Goal: Task Accomplishment & Management: Manage account settings

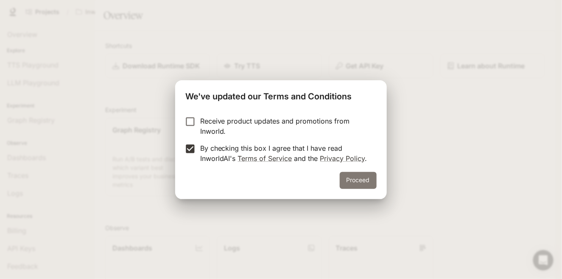
click at [369, 181] on button "Proceed" at bounding box center [358, 180] width 37 height 17
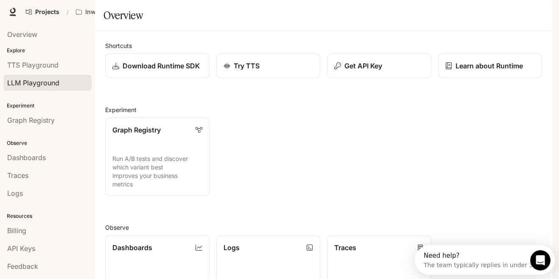
click at [33, 81] on span "LLM Playground" at bounding box center [33, 83] width 52 height 10
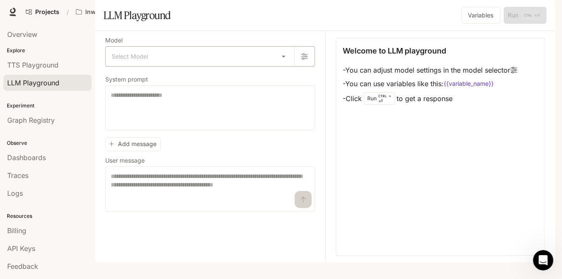
click at [138, 82] on body "Skip to main content Projects / Inworld AI Demos Character Studio Character Stu…" at bounding box center [281, 139] width 562 height 279
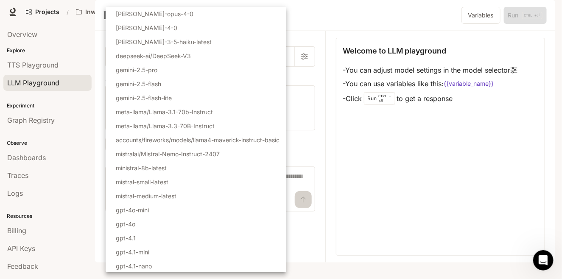
click at [34, 66] on div at bounding box center [281, 139] width 562 height 279
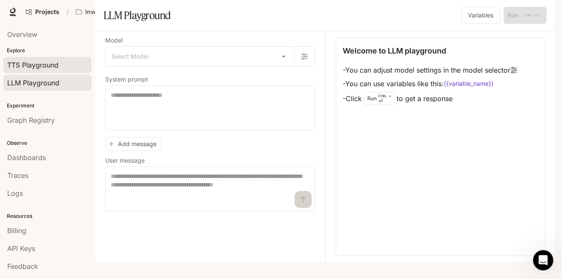
click at [34, 67] on span "TTS Playground" at bounding box center [32, 65] width 51 height 10
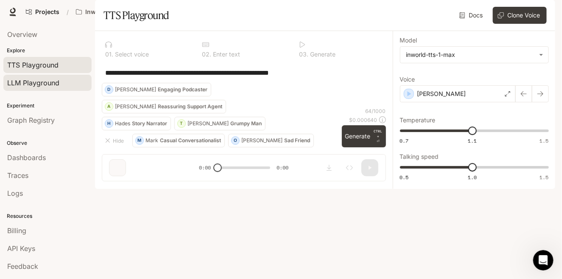
click at [29, 81] on span "LLM Playground" at bounding box center [33, 83] width 52 height 10
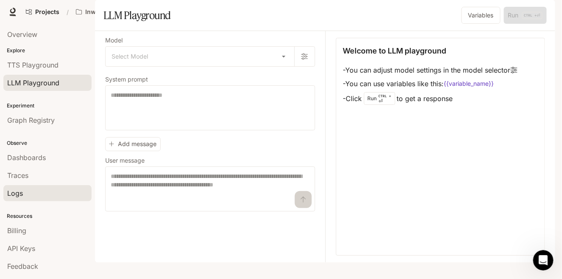
scroll to position [12, 0]
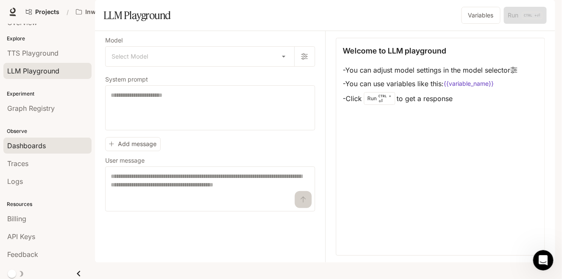
click at [37, 140] on span "Dashboards" at bounding box center [26, 145] width 39 height 10
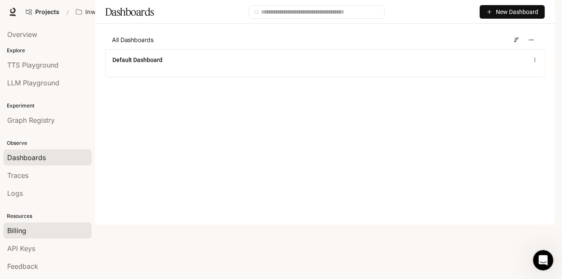
click at [26, 229] on div "Billing" at bounding box center [47, 230] width 81 height 10
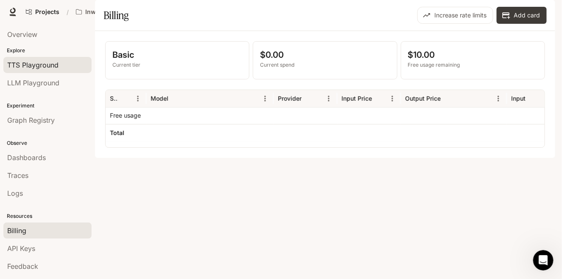
click at [45, 64] on span "TTS Playground" at bounding box center [32, 65] width 51 height 10
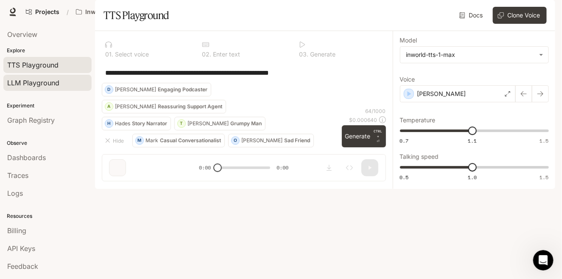
click at [30, 78] on span "LLM Playground" at bounding box center [33, 83] width 52 height 10
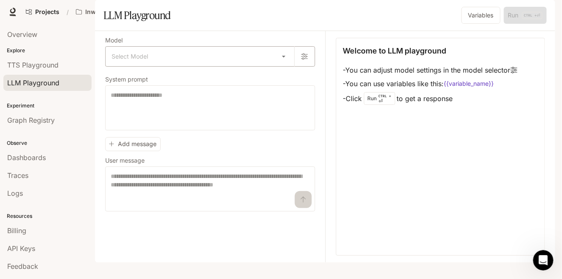
click at [176, 84] on body "Skip to main content Projects / Inworld AI Demos Character Studio Character Stu…" at bounding box center [281, 139] width 562 height 279
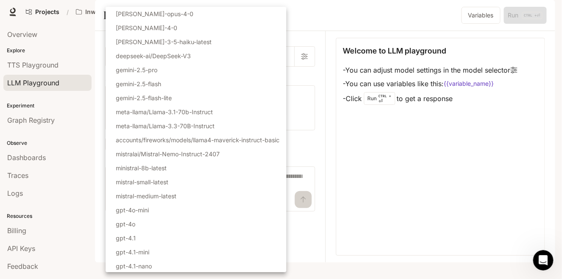
click at [517, 93] on div at bounding box center [281, 139] width 562 height 279
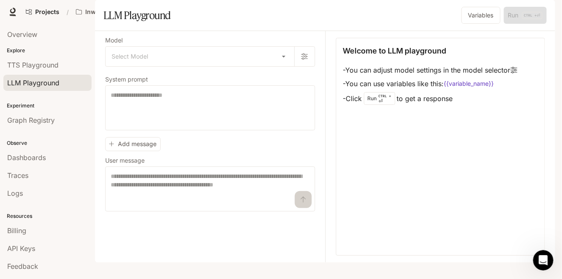
click at [398, 12] on span "Character Studio" at bounding box center [400, 12] width 47 height 11
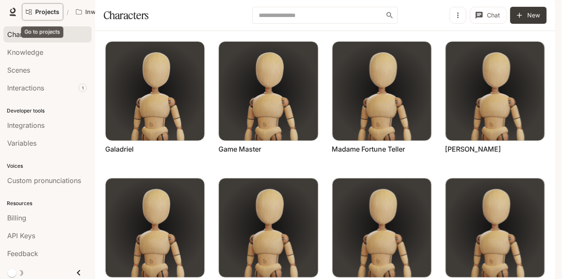
click at [40, 11] on span "Projects" at bounding box center [47, 11] width 24 height 7
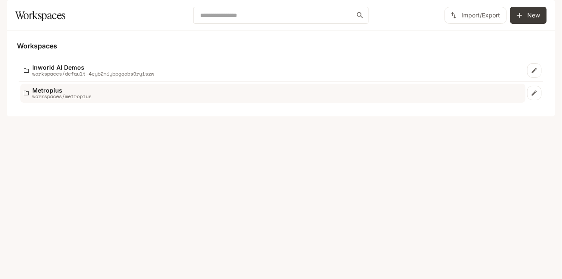
click at [49, 93] on p "Metropius" at bounding box center [61, 90] width 59 height 6
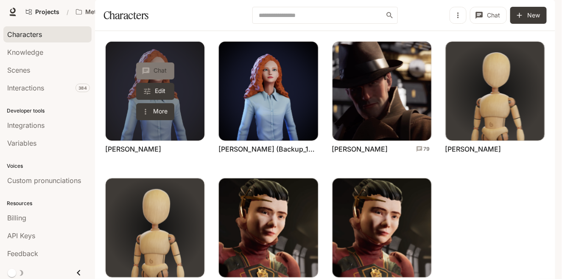
click at [162, 79] on button "Chat" at bounding box center [155, 70] width 38 height 17
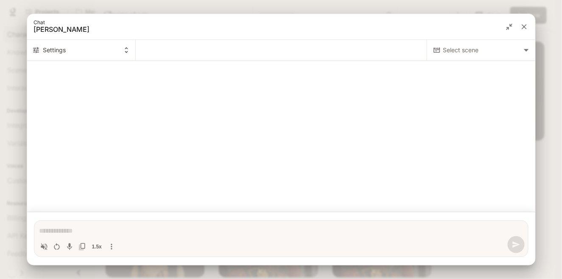
click at [460, 54] on body "Skip to main content Projects / Metropius Character Studio Character Studio Run…" at bounding box center [281, 139] width 562 height 279
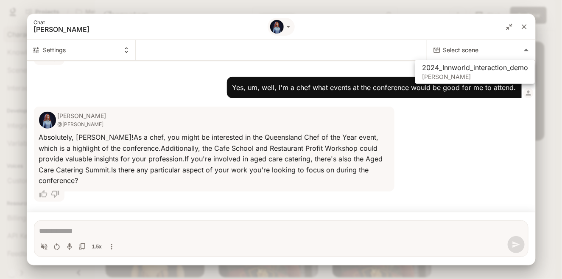
type textarea "*"
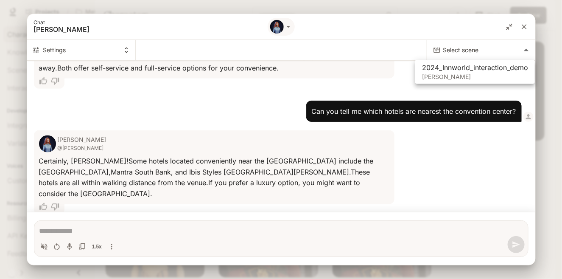
scroll to position [1496, 0]
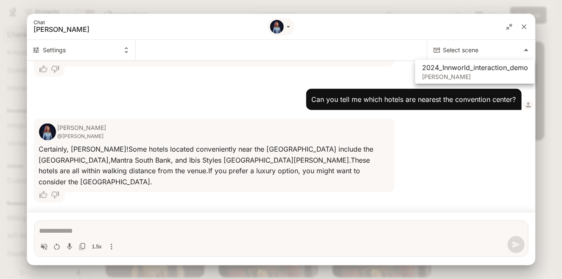
click at [446, 154] on div at bounding box center [281, 137] width 562 height 279
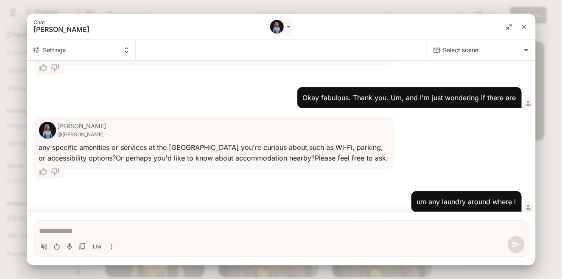
scroll to position [1300, 0]
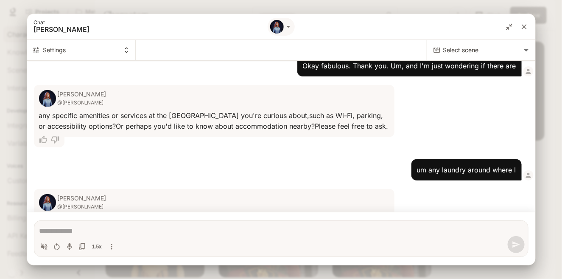
click at [521, 25] on icon "close" at bounding box center [524, 26] width 8 height 8
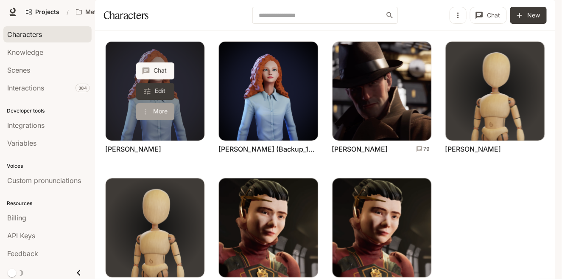
click at [157, 120] on button "More" at bounding box center [155, 111] width 38 height 17
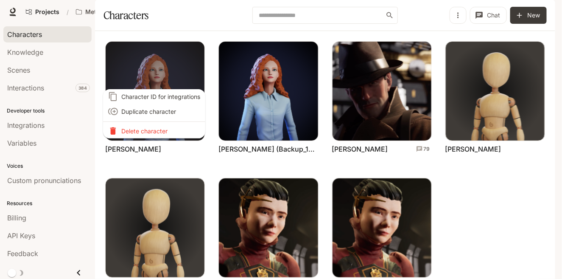
click at [160, 146] on div at bounding box center [281, 139] width 562 height 279
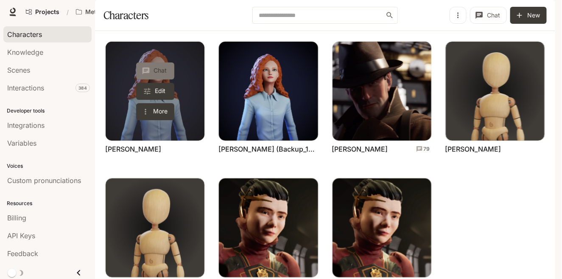
click at [160, 79] on button "Chat" at bounding box center [155, 70] width 38 height 17
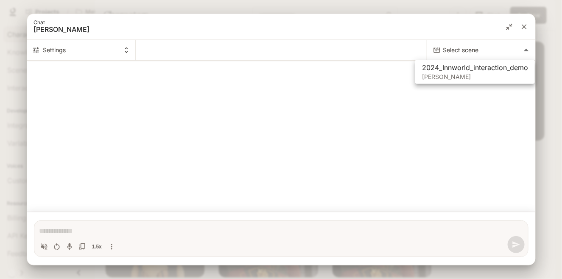
click at [443, 51] on body "Skip to main content Projects / Metropius Character Studio Character Studio Run…" at bounding box center [281, 139] width 562 height 279
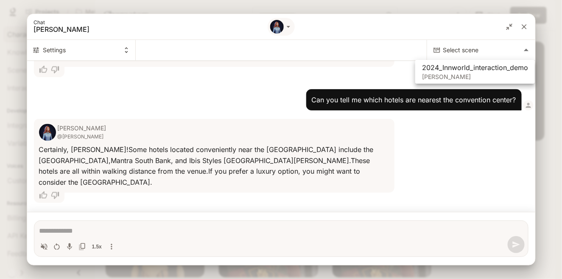
scroll to position [1496, 0]
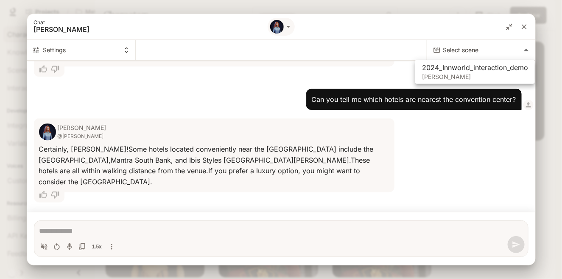
click at [449, 178] on div at bounding box center [281, 137] width 562 height 279
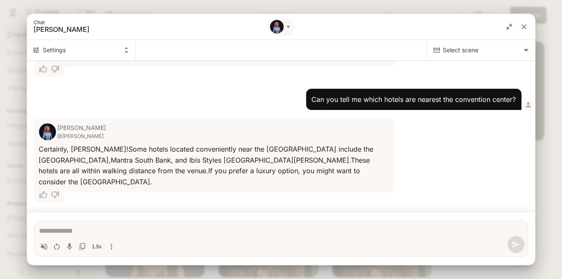
click at [70, 245] on icon "Toggle audio recording" at bounding box center [69, 246] width 8 height 8
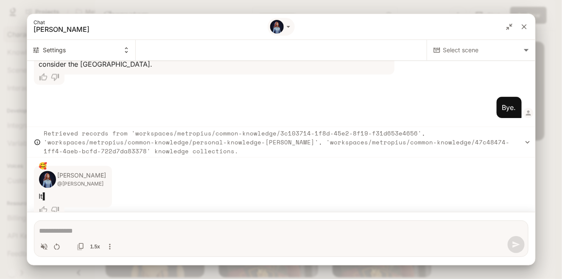
scroll to position [1627, 0]
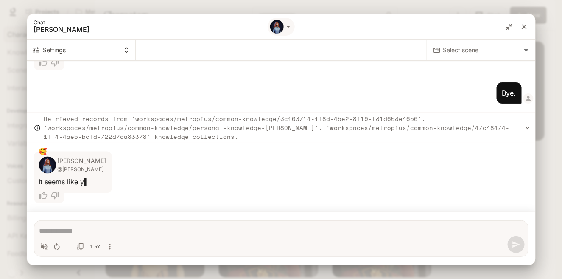
type textarea "*"
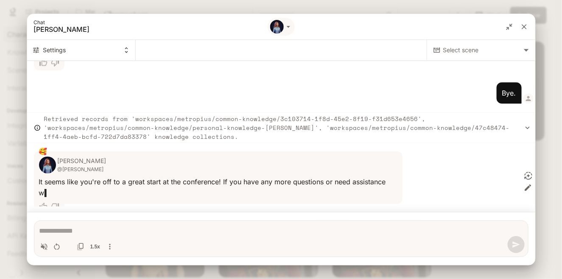
scroll to position [1638, 0]
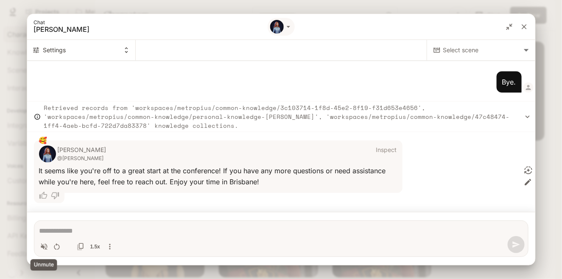
click at [42, 246] on icon "Volume toggle" at bounding box center [44, 246] width 6 height 6
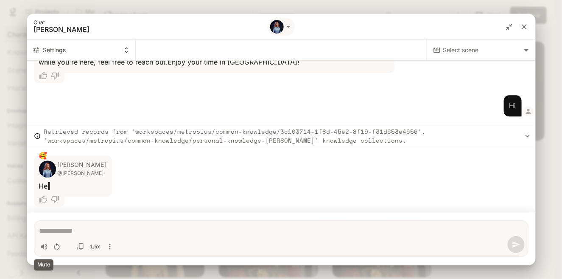
scroll to position [1761, 0]
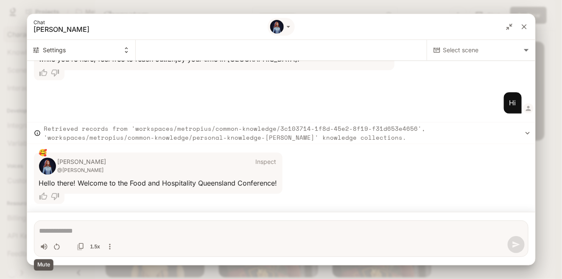
type textarea "*"
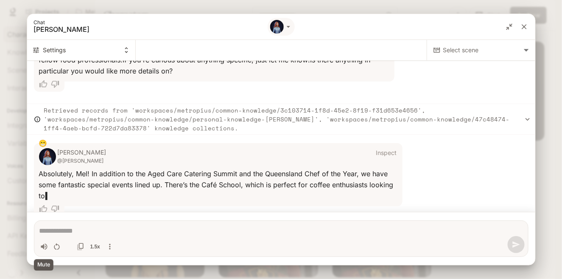
scroll to position [2233, 0]
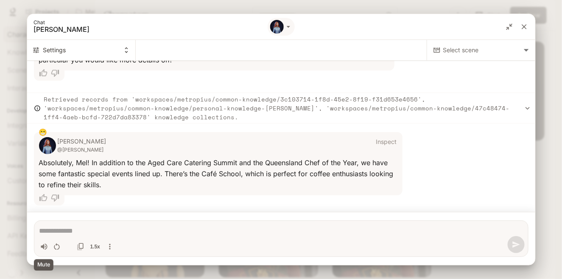
type textarea "*"
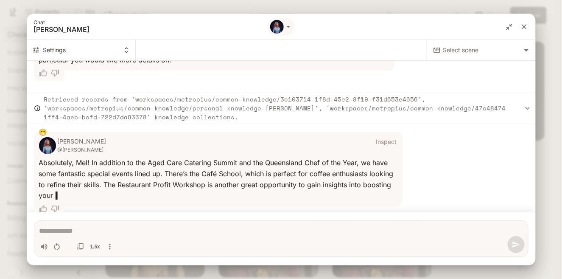
scroll to position [2244, 0]
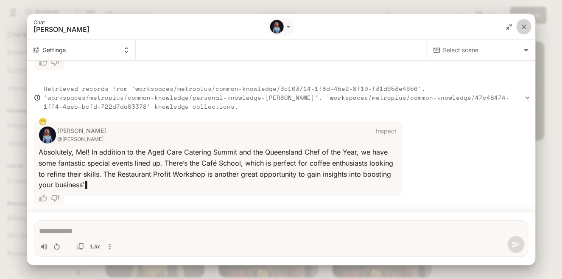
click at [523, 24] on icon "close" at bounding box center [524, 26] width 8 height 8
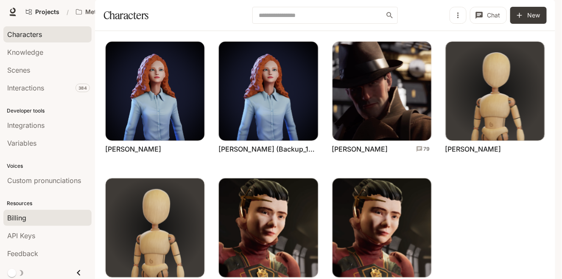
click at [14, 223] on link "Billing" at bounding box center [47, 217] width 88 height 16
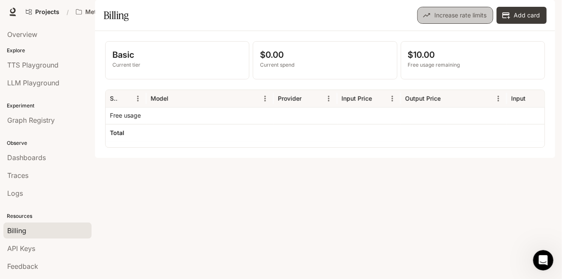
click at [443, 24] on button "Increase rate limits" at bounding box center [455, 15] width 76 height 17
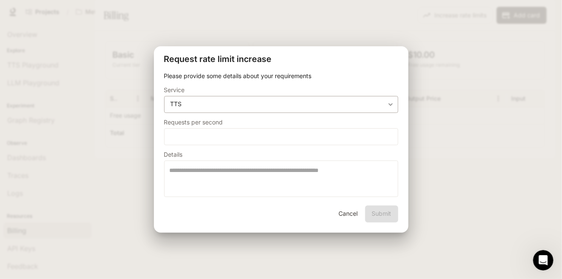
click at [249, 103] on body "**********" at bounding box center [281, 139] width 562 height 279
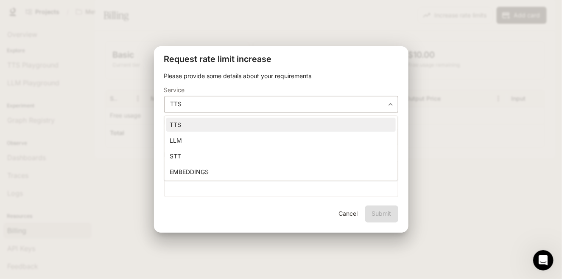
click at [249, 103] on div at bounding box center [281, 139] width 562 height 279
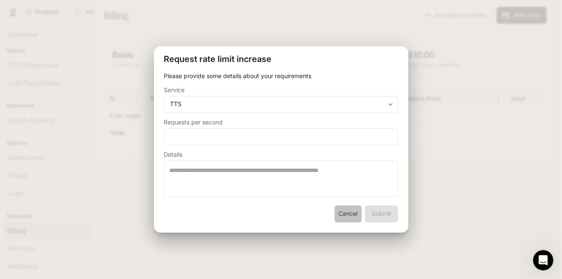
click at [343, 216] on button "Cancel" at bounding box center [347, 213] width 27 height 17
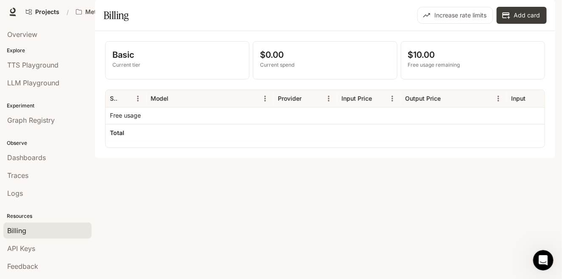
click at [405, 17] on span "Character Studio" at bounding box center [400, 12] width 47 height 11
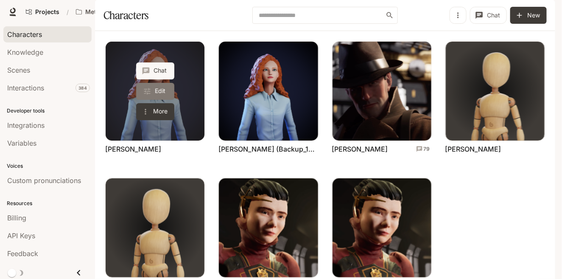
click at [151, 100] on link "Edit" at bounding box center [155, 91] width 38 height 17
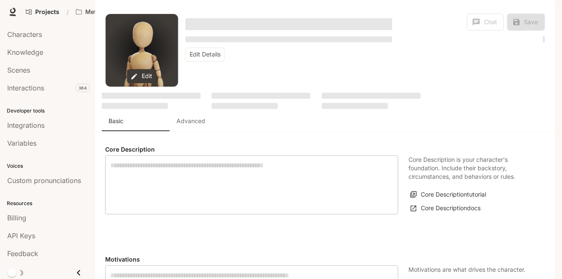
type textarea "**********"
type textarea "****"
type textarea "**********"
type input "***"
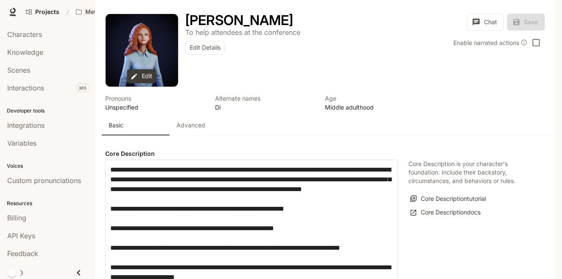
type input "**********"
click at [144, 83] on button "Edit" at bounding box center [141, 76] width 29 height 14
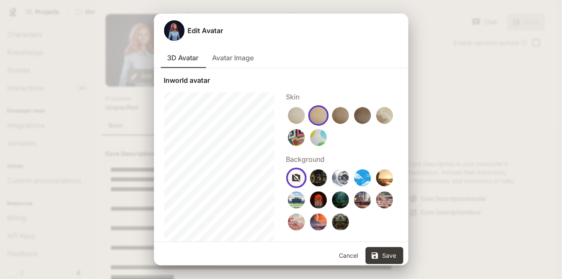
click at [232, 60] on button "Avatar Image" at bounding box center [233, 57] width 55 height 20
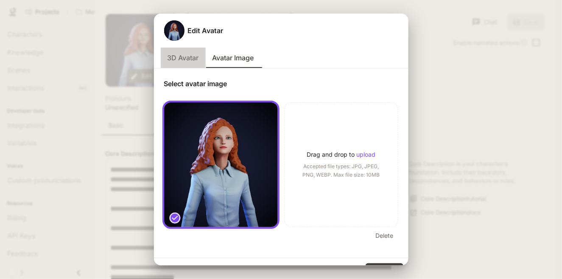
click at [181, 53] on button "3D Avatar" at bounding box center [183, 57] width 45 height 20
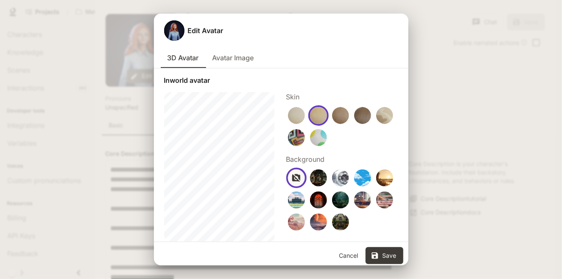
click at [290, 138] on img "button" at bounding box center [296, 137] width 17 height 17
click at [318, 138] on img "button" at bounding box center [318, 137] width 17 height 17
click at [362, 176] on img "button" at bounding box center [362, 177] width 17 height 17
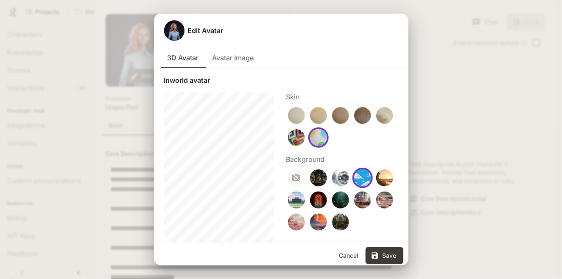
scroll to position [3, 0]
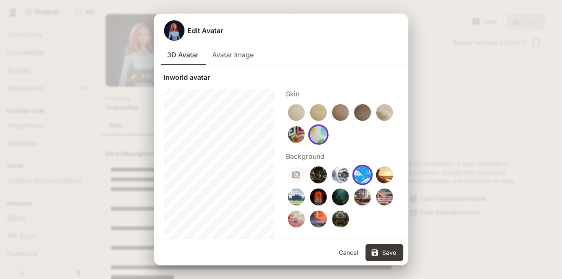
click at [300, 110] on img "button" at bounding box center [296, 112] width 17 height 17
click at [315, 139] on img "button" at bounding box center [318, 134] width 17 height 17
click at [291, 110] on img "button" at bounding box center [296, 112] width 17 height 17
click at [294, 196] on img "button" at bounding box center [296, 196] width 17 height 17
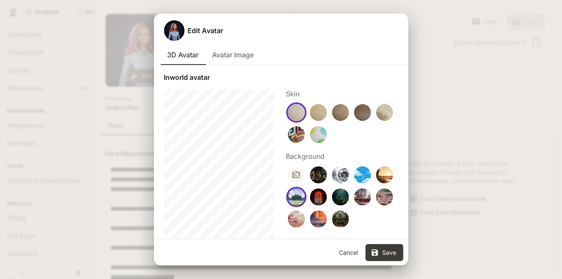
click at [384, 198] on img "button" at bounding box center [384, 196] width 17 height 17
click at [316, 202] on img "button" at bounding box center [318, 196] width 17 height 17
click at [340, 174] on img "button" at bounding box center [340, 174] width 17 height 17
click at [364, 172] on img "button" at bounding box center [362, 174] width 17 height 17
click at [358, 197] on img "button" at bounding box center [362, 196] width 17 height 17
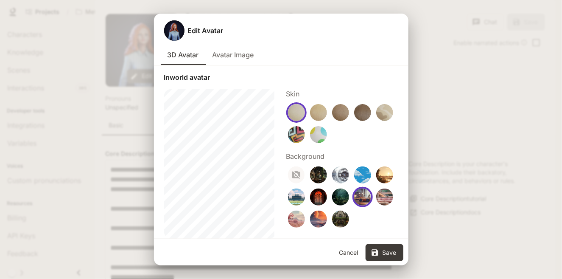
click at [359, 177] on img "button" at bounding box center [362, 174] width 17 height 17
click at [376, 253] on icon "button" at bounding box center [375, 252] width 8 height 8
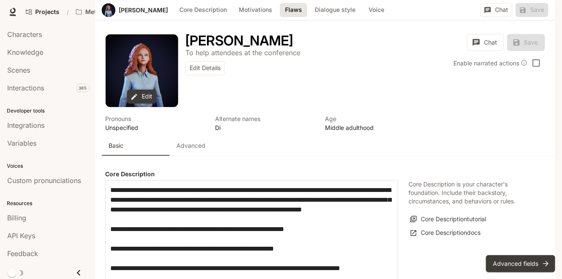
scroll to position [601, 0]
click at [9, 14] on icon at bounding box center [12, 12] width 8 height 8
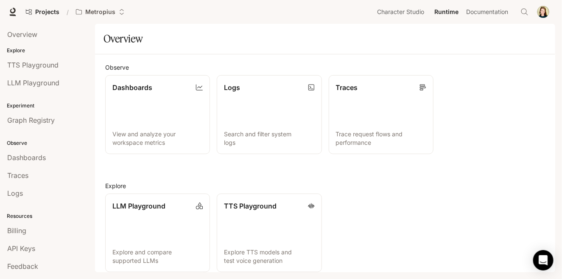
scroll to position [191, 0]
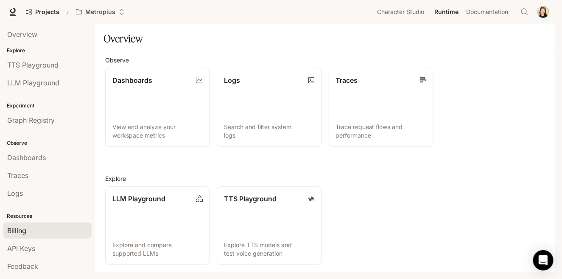
click at [39, 222] on link "Billing" at bounding box center [47, 230] width 88 height 16
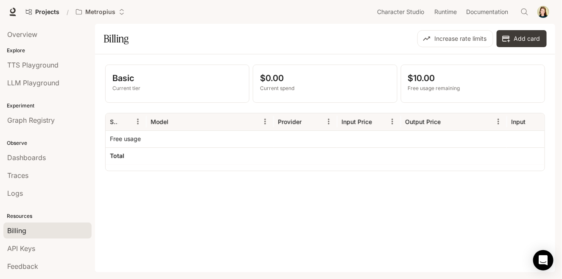
scroll to position [12, 0]
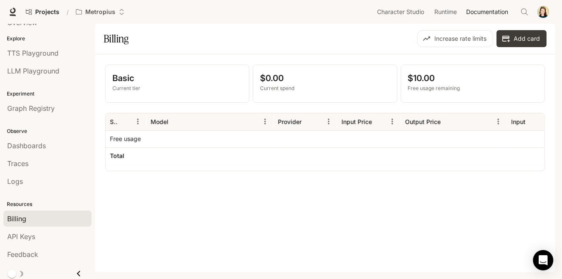
click at [499, 8] on span "Documentation" at bounding box center [487, 12] width 42 height 11
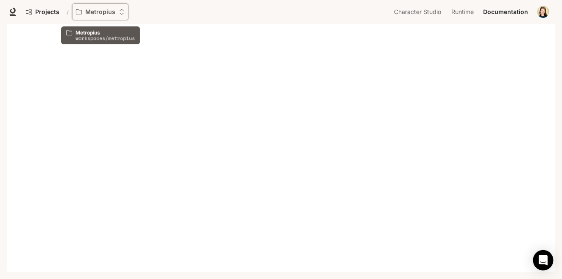
click at [86, 12] on p "Metropius" at bounding box center [100, 11] width 30 height 7
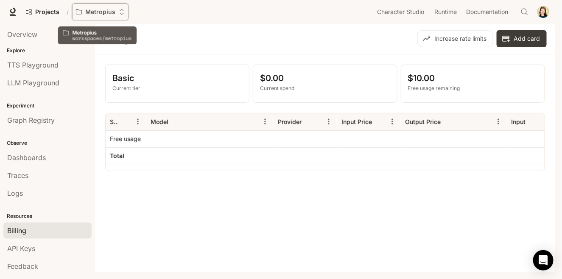
click at [98, 13] on p "Metropius" at bounding box center [100, 11] width 30 height 7
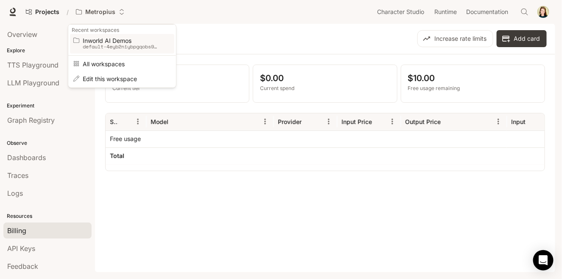
click at [96, 50] on link "Inworld AI Demos default-4eyb2niybpgqobs9ryiszw" at bounding box center [122, 44] width 104 height 20
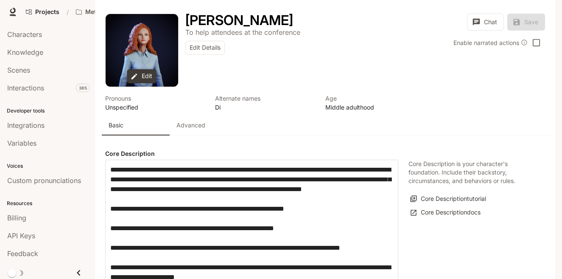
type input "**********"
click at [187, 129] on p "Advanced" at bounding box center [190, 125] width 29 height 8
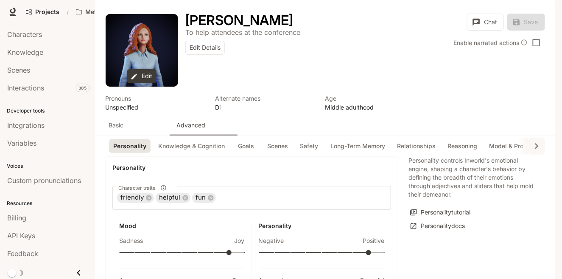
scroll to position [87, 0]
click at [444, 219] on link "Personality docs" at bounding box center [437, 226] width 59 height 14
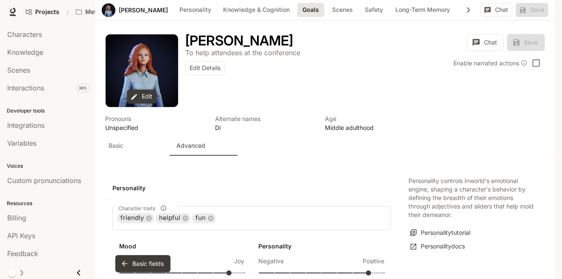
scroll to position [909, 0]
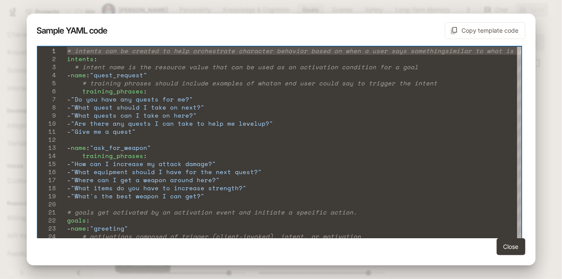
click at [552, 76] on div "Sample YAML code Copy template code 21 22 23 24 25 26 27 28 29 30 31 32 20 18 1…" at bounding box center [281, 139] width 562 height 279
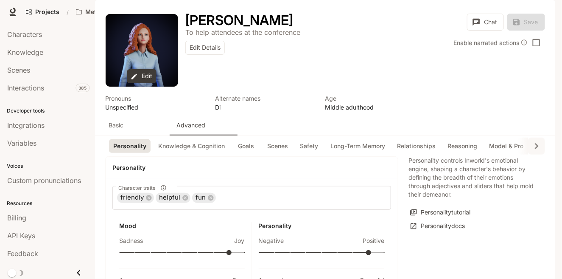
scroll to position [0, 0]
click at [532, 151] on icon "button" at bounding box center [535, 145] width 11 height 11
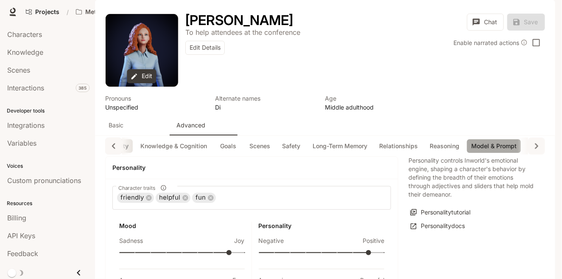
click at [487, 153] on button "Model & Prompt" at bounding box center [494, 146] width 54 height 14
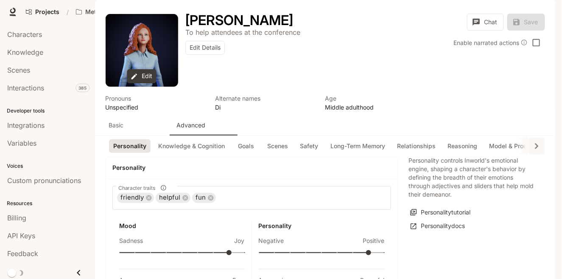
click at [521, 34] on div "Chat Save" at bounding box center [506, 24] width 78 height 20
click at [31, 33] on span "Characters" at bounding box center [24, 34] width 35 height 10
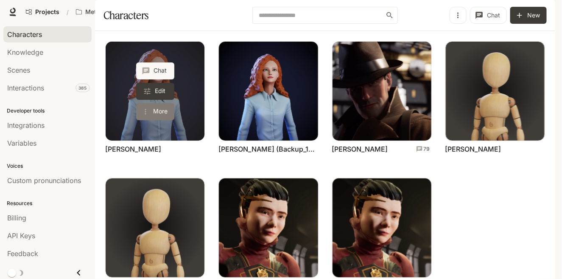
click at [158, 120] on button "More" at bounding box center [155, 111] width 38 height 17
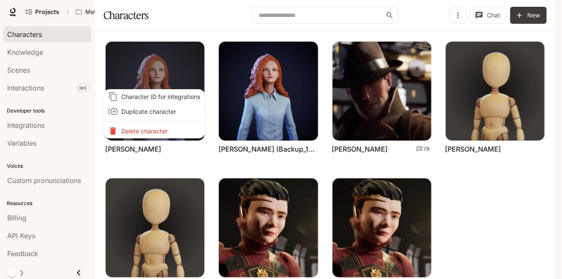
click at [192, 40] on div at bounding box center [281, 139] width 562 height 279
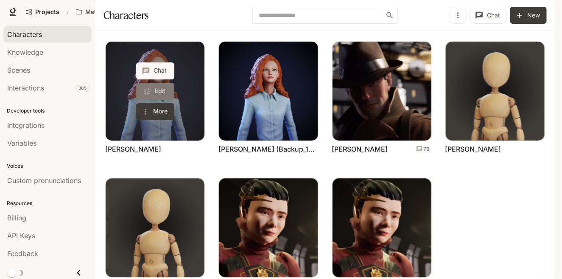
click at [153, 100] on link "Edit" at bounding box center [155, 91] width 38 height 17
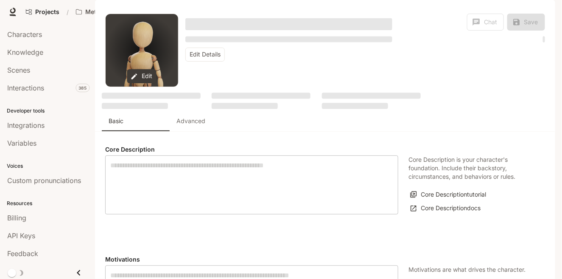
type textarea "**********"
type textarea "****"
type input "**********"
type textarea "**********"
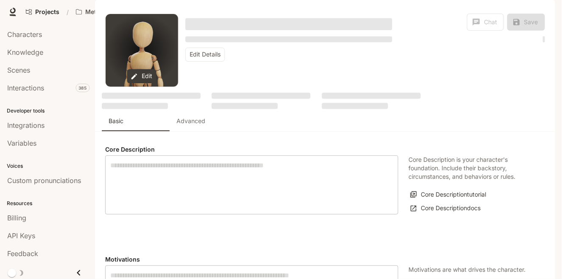
type input "**********"
type input "***"
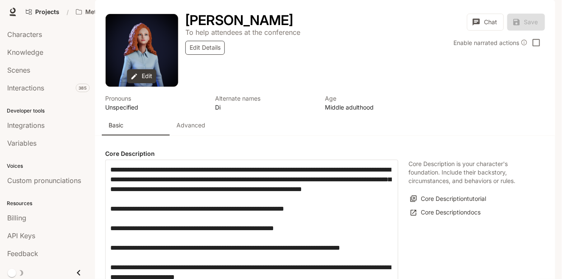
click at [203, 55] on button "Edit Details" at bounding box center [204, 48] width 39 height 14
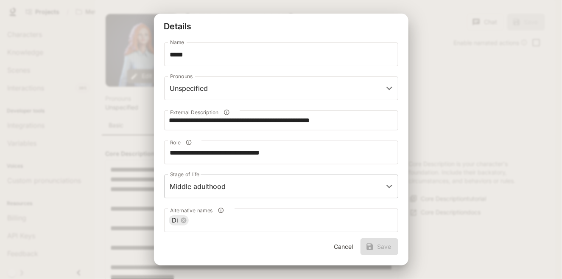
scroll to position [95, 0]
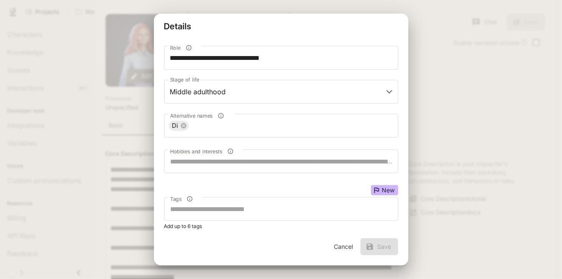
click at [340, 248] on button "Cancel" at bounding box center [343, 246] width 27 height 17
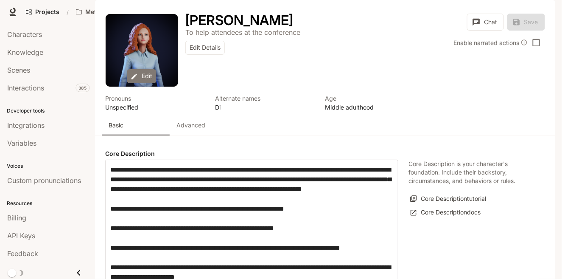
click at [150, 83] on button "Edit" at bounding box center [141, 76] width 29 height 14
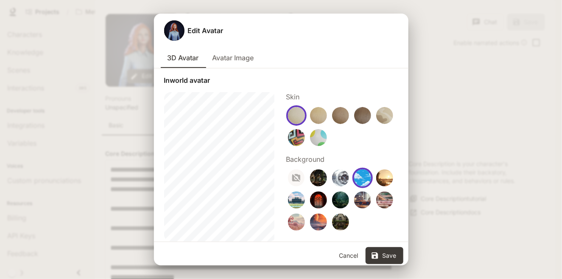
scroll to position [3, 0]
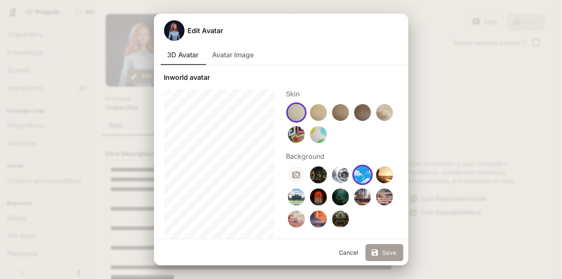
click at [385, 250] on button "Save" at bounding box center [384, 252] width 38 height 17
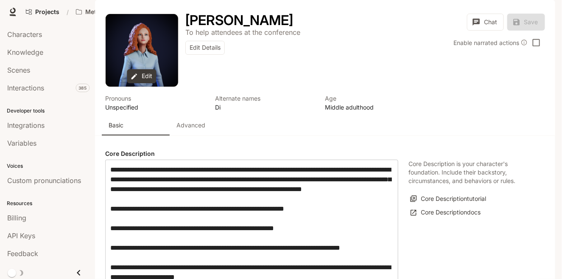
scroll to position [0, 0]
click at [32, 120] on span "Integrations" at bounding box center [25, 125] width 37 height 10
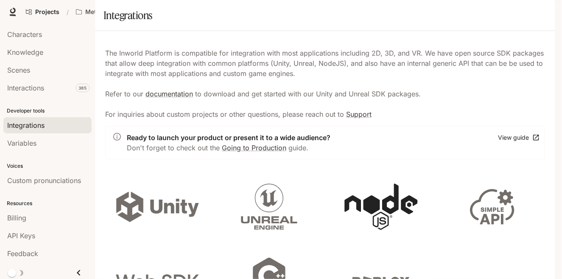
click at [386, 229] on icon at bounding box center [380, 206] width 73 height 46
click at [362, 118] on link "Support" at bounding box center [358, 114] width 25 height 8
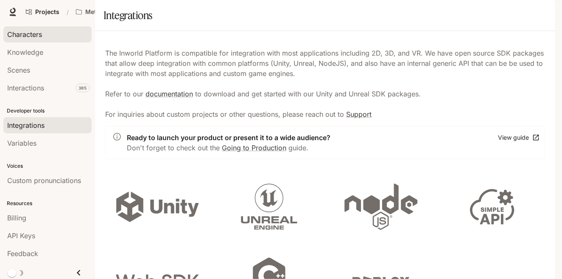
click at [33, 36] on span "Characters" at bounding box center [24, 34] width 35 height 10
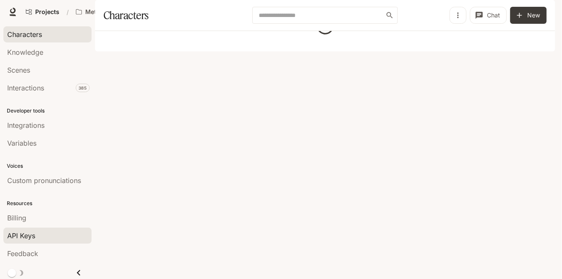
click at [19, 235] on span "API Keys" at bounding box center [21, 235] width 28 height 10
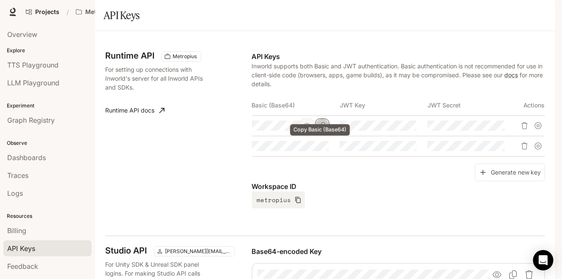
click at [320, 129] on icon "Copy Basic (Base64)" at bounding box center [322, 125] width 7 height 7
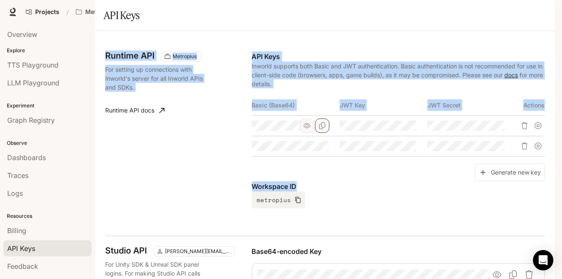
drag, startPoint x: 311, startPoint y: 52, endPoint x: 354, endPoint y: 252, distance: 204.3
click at [354, 252] on main "Character studio Portal Overview Explore TTS Playground LLM Playground Experime…" at bounding box center [325, 267] width 460 height 534
click at [374, 231] on div "Runtime API Metropius For setting up connections with Inworld's server for all …" at bounding box center [325, 138] width 440 height 194
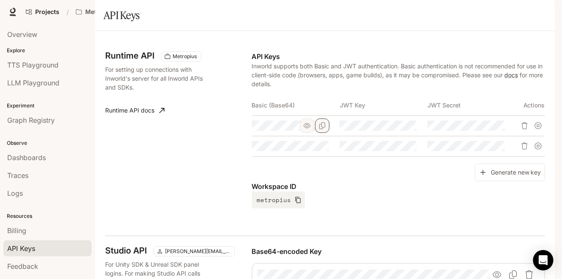
click at [440, 191] on p "Workspace ID" at bounding box center [398, 186] width 293 height 10
click at [322, 129] on icon "Copy Basic (Base64)" at bounding box center [322, 125] width 7 height 7
click at [457, 208] on div "Workspace ID metropius" at bounding box center [398, 194] width 293 height 27
click at [324, 133] on button "Copy Basic (Base64)" at bounding box center [322, 125] width 14 height 14
click at [446, 235] on div "Runtime API Metropius For setting up connections with Inworld's server for all …" at bounding box center [325, 138] width 440 height 194
